Goal: Task Accomplishment & Management: Complete application form

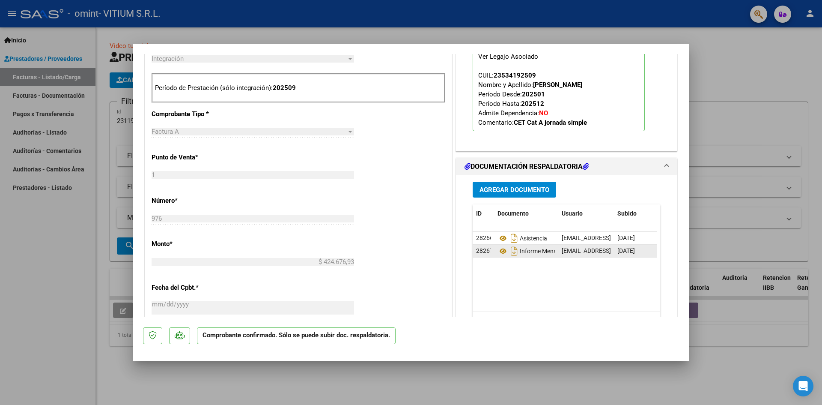
scroll to position [471, 0]
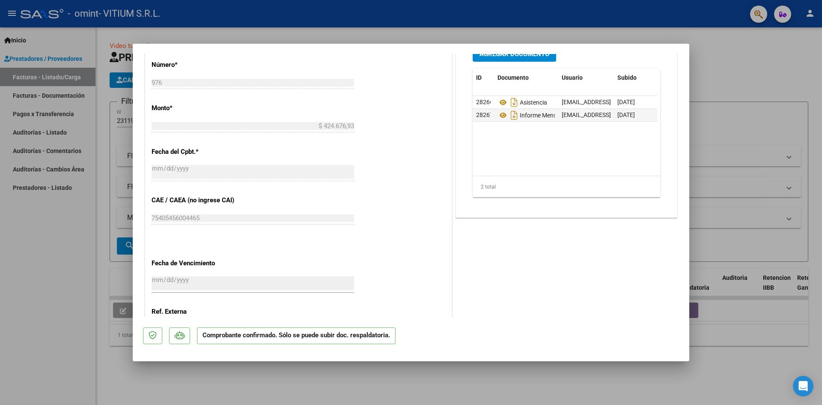
click at [34, 255] on div at bounding box center [411, 202] width 822 height 405
type input "$ 0,00"
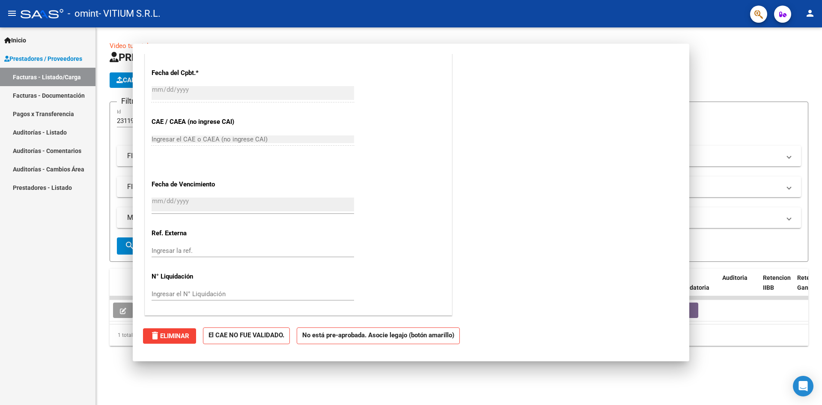
scroll to position [0, 0]
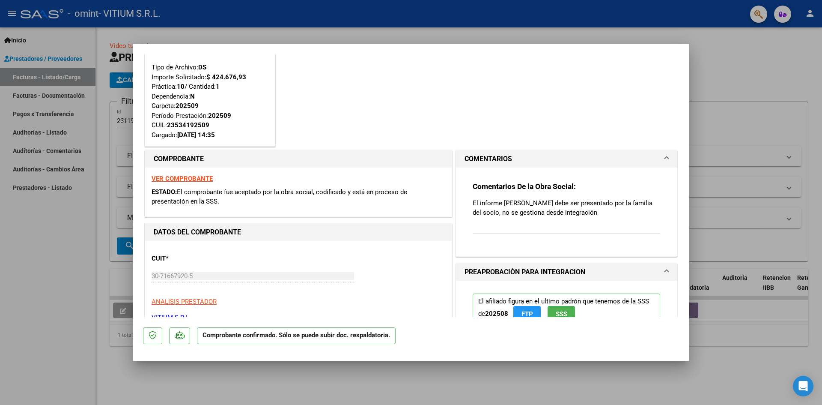
scroll to position [86, 0]
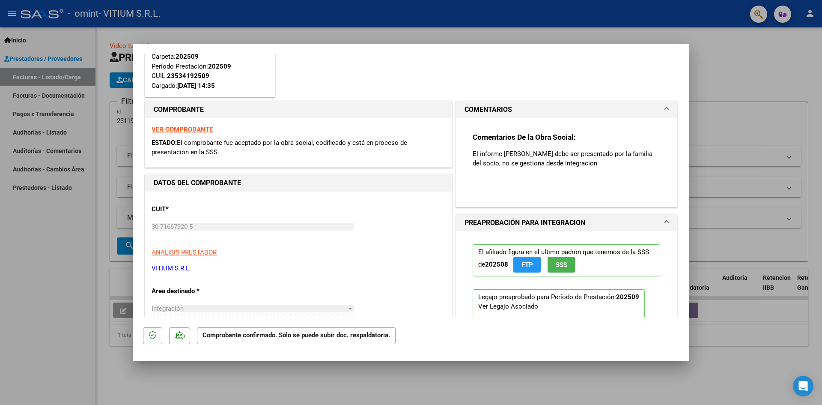
click at [568, 170] on div "Comentarios De la Obra Social: El informe semestral debe ser presentado por la …" at bounding box center [567, 163] width 188 height 62
click at [657, 109] on span "COMENTARIOS" at bounding box center [565, 109] width 200 height 10
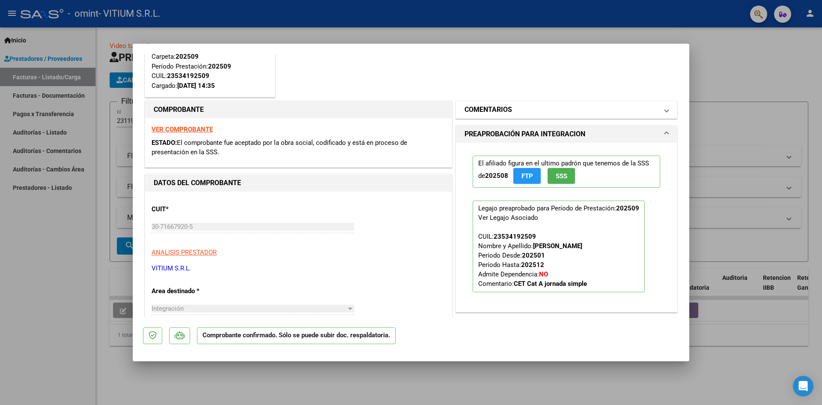
click at [657, 109] on span "COMENTARIOS" at bounding box center [565, 109] width 200 height 10
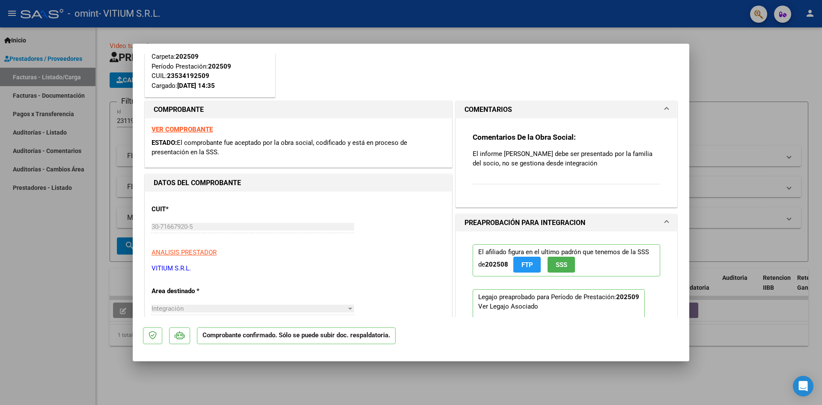
click at [536, 170] on div "Comentarios De la Obra Social: El informe semestral debe ser presentado por la …" at bounding box center [567, 163] width 188 height 62
click at [557, 163] on p "El informe [PERSON_NAME] debe ser presentado por la familia del socio, no se ge…" at bounding box center [567, 158] width 188 height 19
click at [586, 161] on p "El informe [PERSON_NAME] debe ser presentado por la familia del socio, no se ge…" at bounding box center [567, 158] width 188 height 19
click at [584, 166] on p "El informe [PERSON_NAME] debe ser presentado por la familia del socio, no se ge…" at bounding box center [567, 158] width 188 height 19
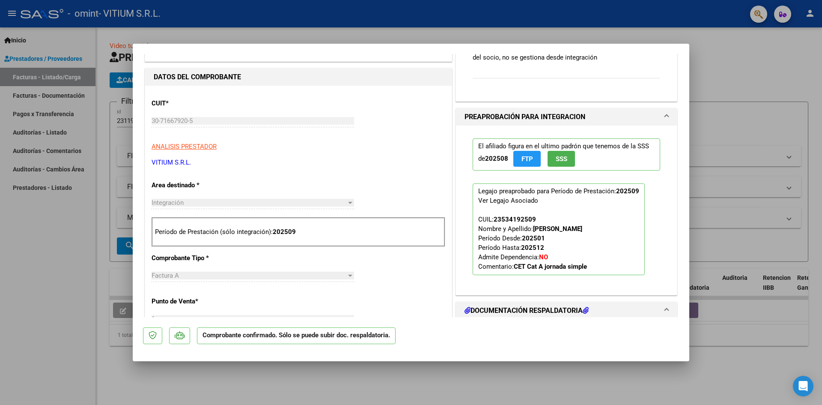
scroll to position [79, 0]
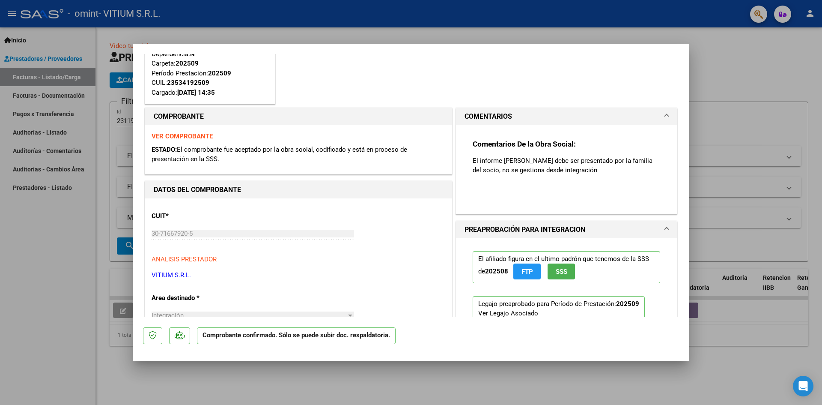
click at [520, 183] on div "Comentarios De la Obra Social: El informe semestral debe ser presentado por la …" at bounding box center [567, 170] width 188 height 62
click at [523, 180] on div "Comentarios De la Obra Social: El informe semestral debe ser presentado por la …" at bounding box center [567, 170] width 188 height 62
click at [523, 179] on div "Comentarios De la Obra Social: El informe semestral debe ser presentado por la …" at bounding box center [567, 170] width 188 height 62
click at [523, 173] on p "El informe [PERSON_NAME] debe ser presentado por la familia del socio, no se ge…" at bounding box center [567, 165] width 188 height 19
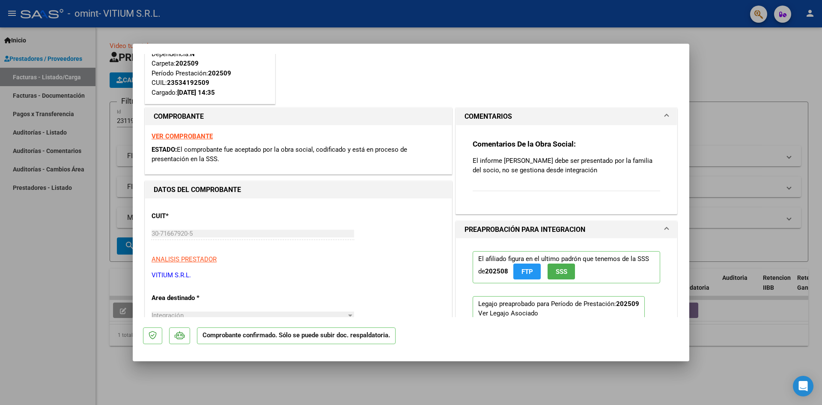
click at [494, 182] on div "Comentarios De la Obra Social: El informe semestral debe ser presentado por la …" at bounding box center [567, 170] width 188 height 62
click at [95, 229] on div at bounding box center [411, 202] width 822 height 405
type input "$ 0,00"
